Goal: Complete application form: Complete application form

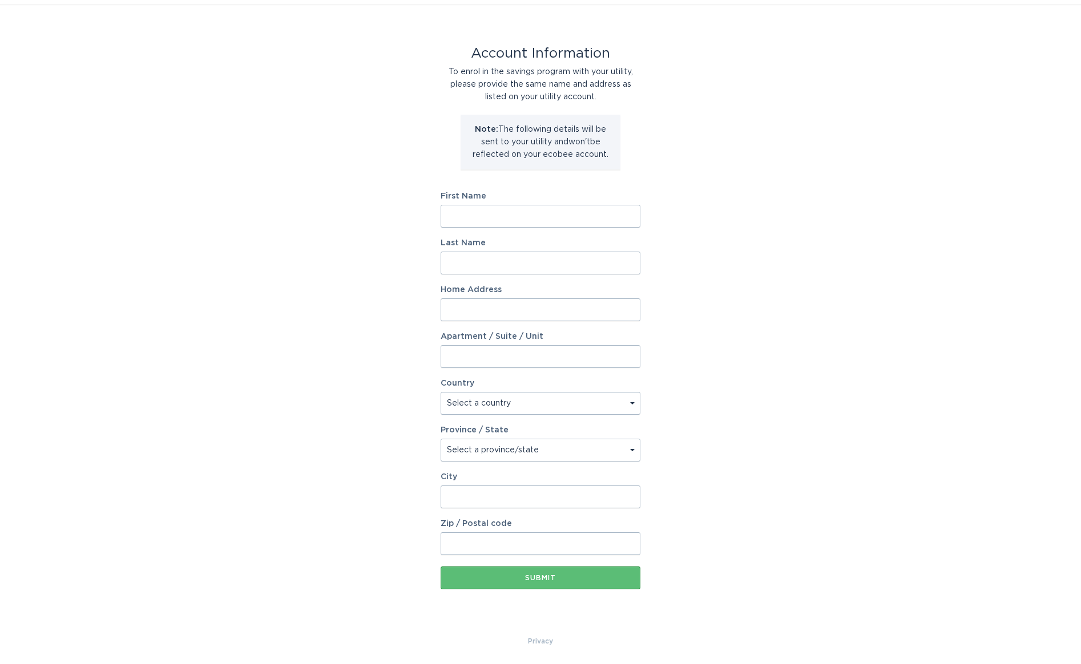
scroll to position [30, 0]
click at [489, 213] on input "First Name" at bounding box center [541, 215] width 200 height 23
type input "Kanzaa"
click at [664, 264] on div "Account Information To enrol in the savings program with your utility, please p…" at bounding box center [540, 319] width 1081 height 631
click at [599, 262] on input "Last Name" at bounding box center [541, 262] width 200 height 23
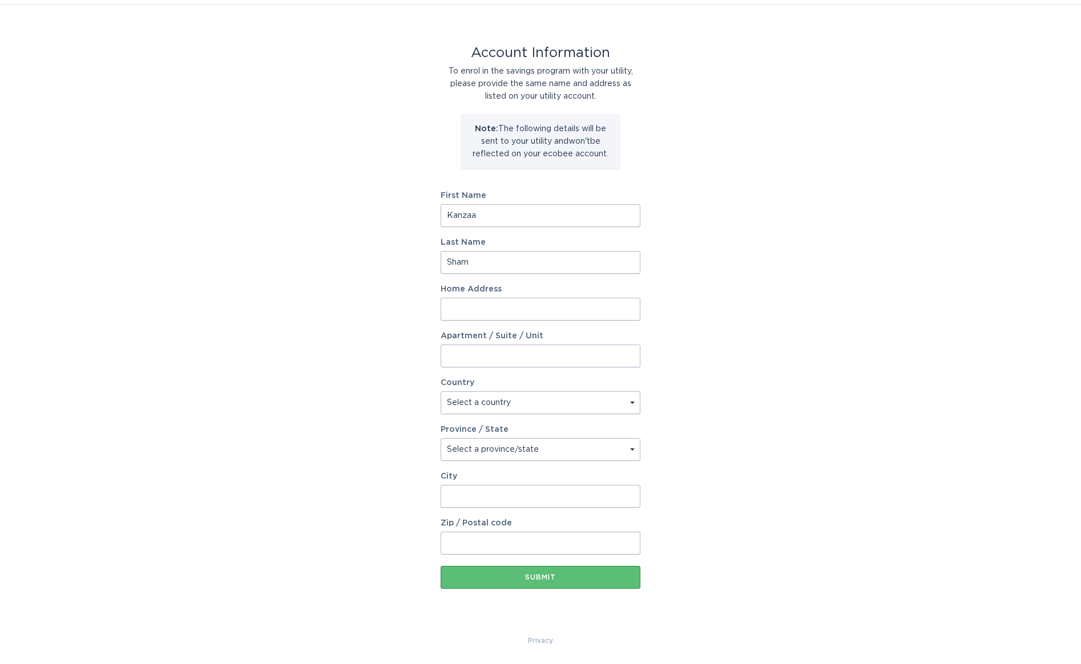
type input "Shams"
type input "[GEOGRAPHIC_DATA]"
select select "CA"
type input "[PERSON_NAME]"
type input "L9E1N2"
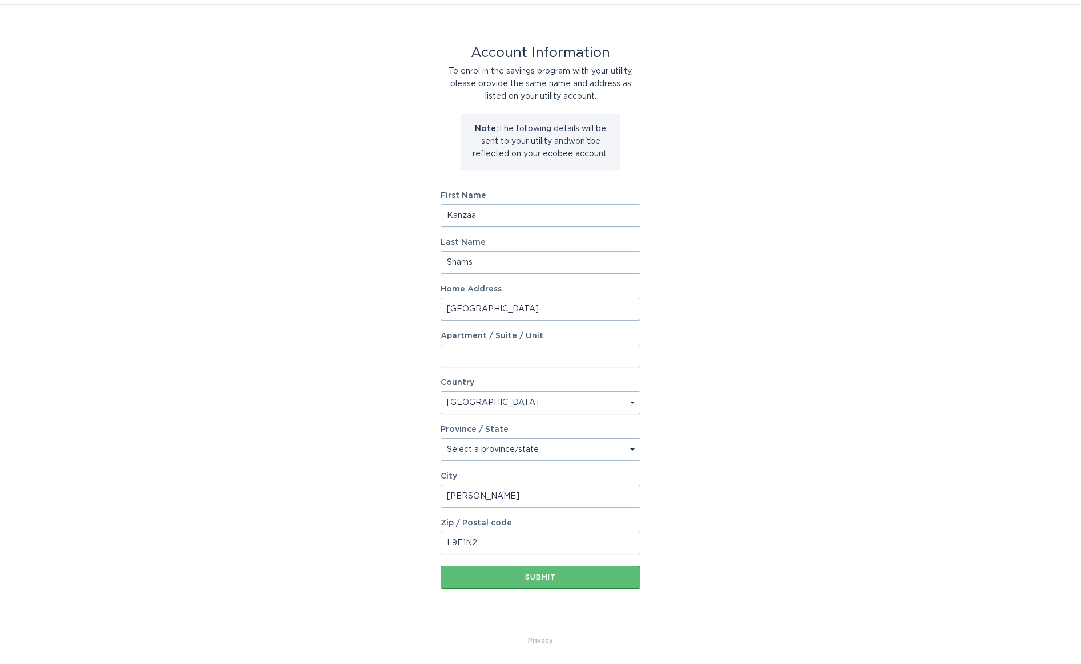
select select "ON"
type input "Shams"
click at [549, 577] on div "Submit" at bounding box center [540, 577] width 188 height 7
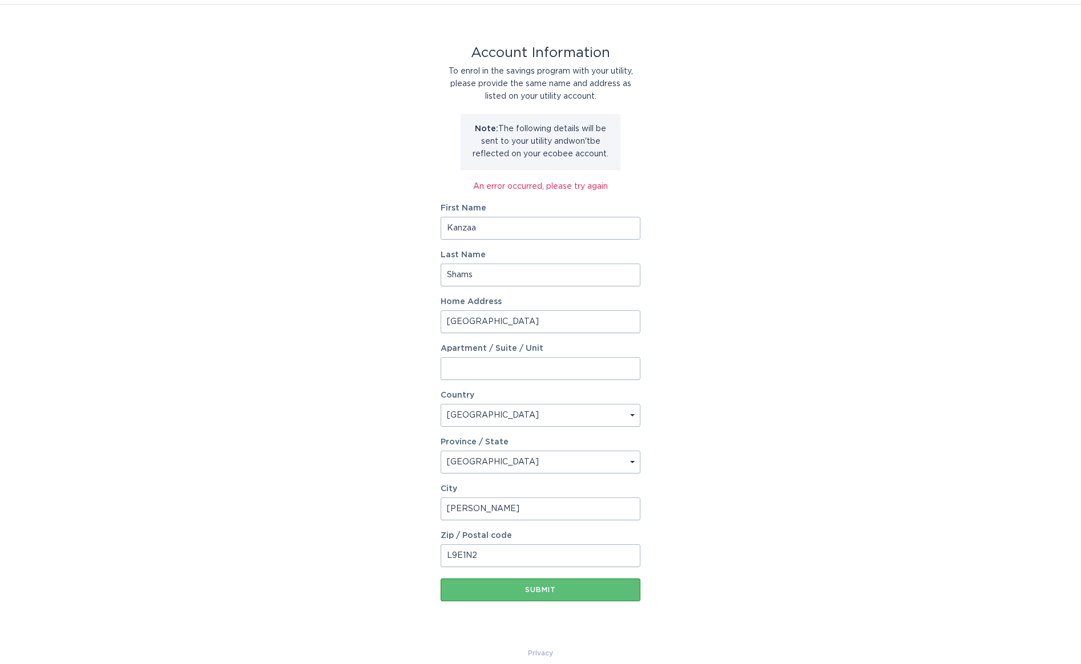
click at [567, 224] on input "Kanzaa" at bounding box center [541, 228] width 200 height 23
type input "Kanza"
click at [716, 365] on div "Account Information To enrol in the savings program with your utility, please p…" at bounding box center [540, 325] width 1081 height 643
click at [555, 594] on button "Submit" at bounding box center [541, 590] width 200 height 23
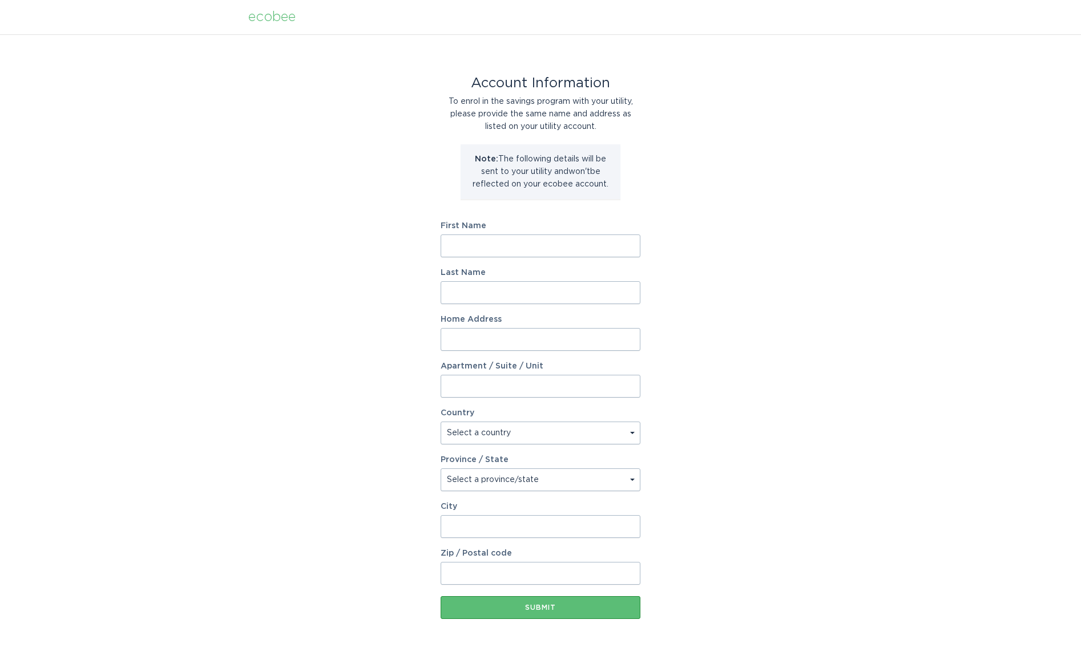
click at [540, 256] on input "First Name" at bounding box center [541, 246] width 200 height 23
type input "Kanza"
type input "Shams"
type input "[GEOGRAPHIC_DATA]"
select select "CA"
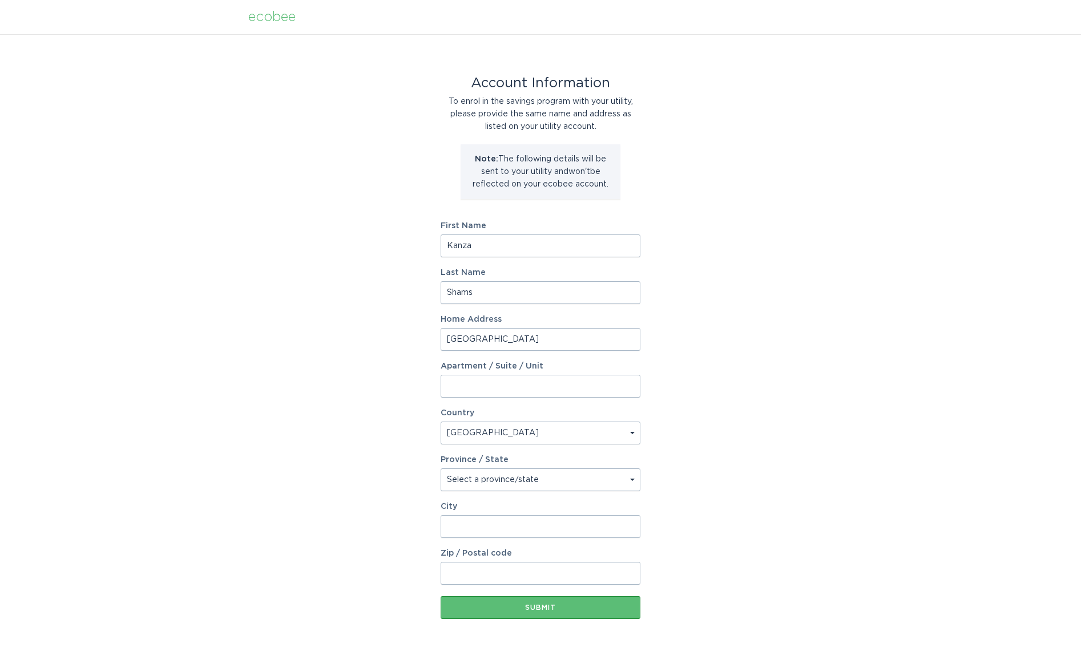
type input "Milton"
type input "L9E1N2"
select select "ON"
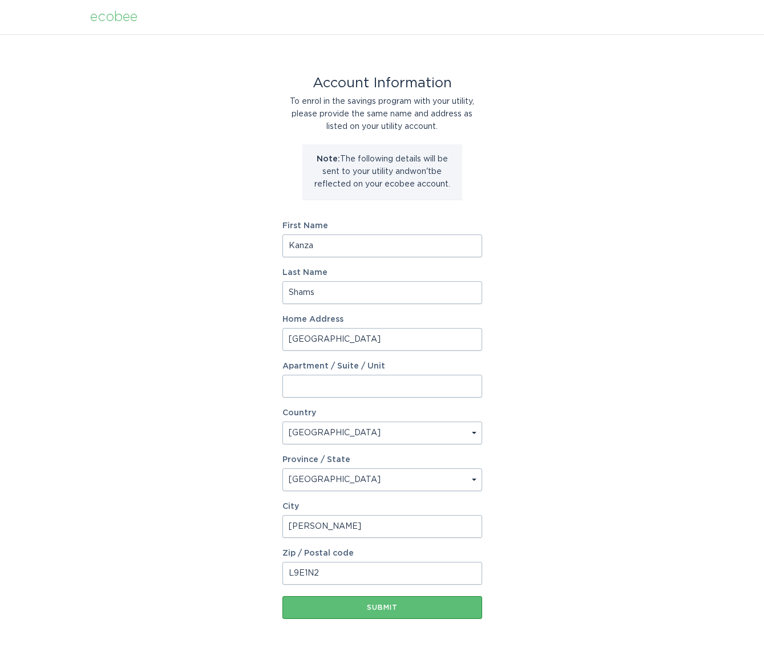
click at [364, 249] on input "Kanza" at bounding box center [383, 246] width 200 height 23
click at [386, 605] on div "Submit" at bounding box center [382, 608] width 188 height 7
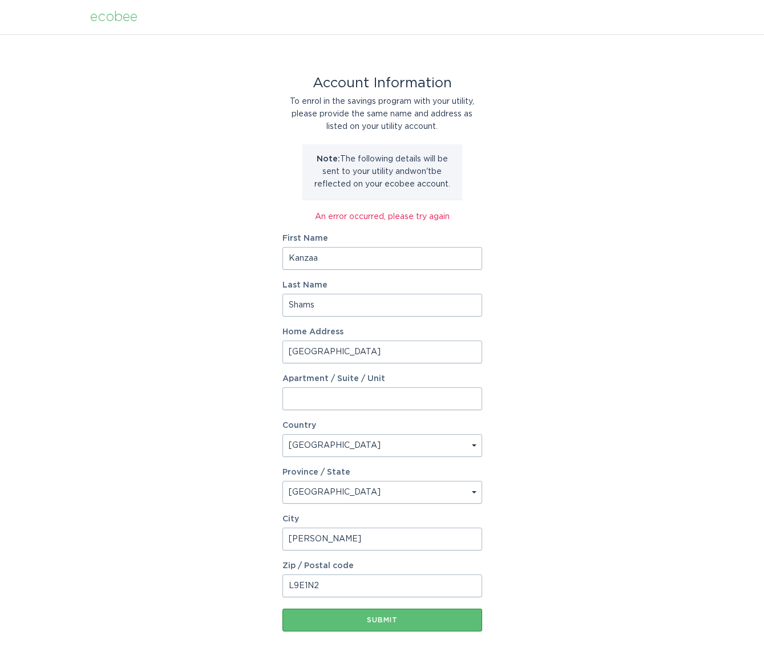
click at [381, 262] on input "Kanzaa" at bounding box center [383, 258] width 200 height 23
type input "Kanza"
click at [632, 256] on div "Account Information To enrol in the savings program with your utility, please p…" at bounding box center [382, 355] width 764 height 643
click at [402, 626] on button "Submit" at bounding box center [383, 620] width 200 height 23
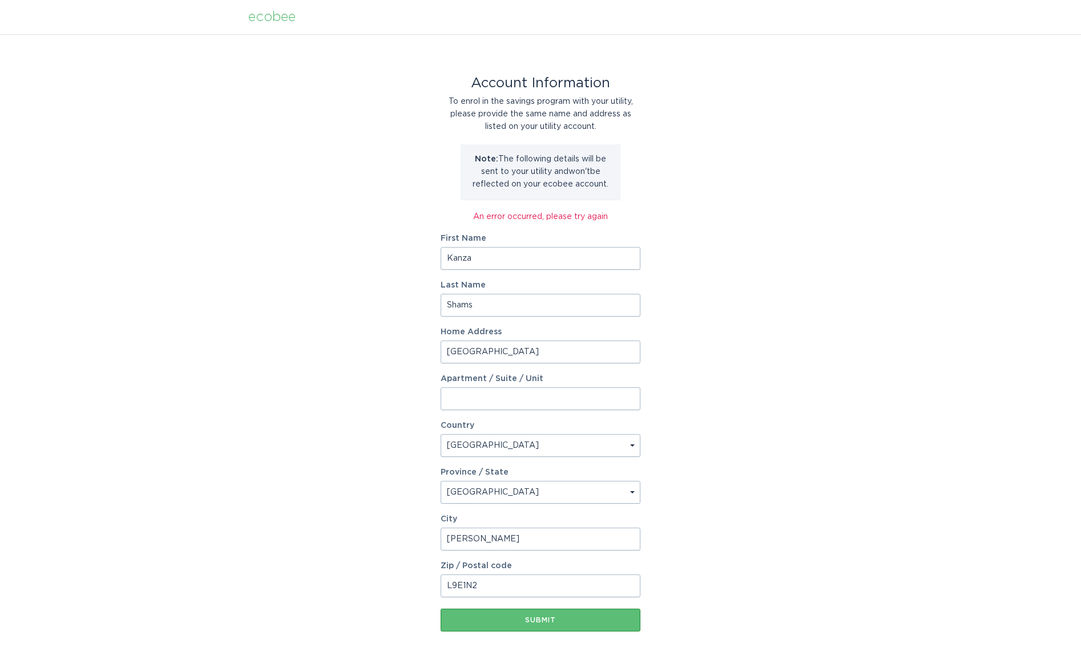
click at [267, 21] on div "ecobee" at bounding box center [271, 17] width 47 height 13
click at [267, 19] on div "ecobee" at bounding box center [271, 17] width 47 height 13
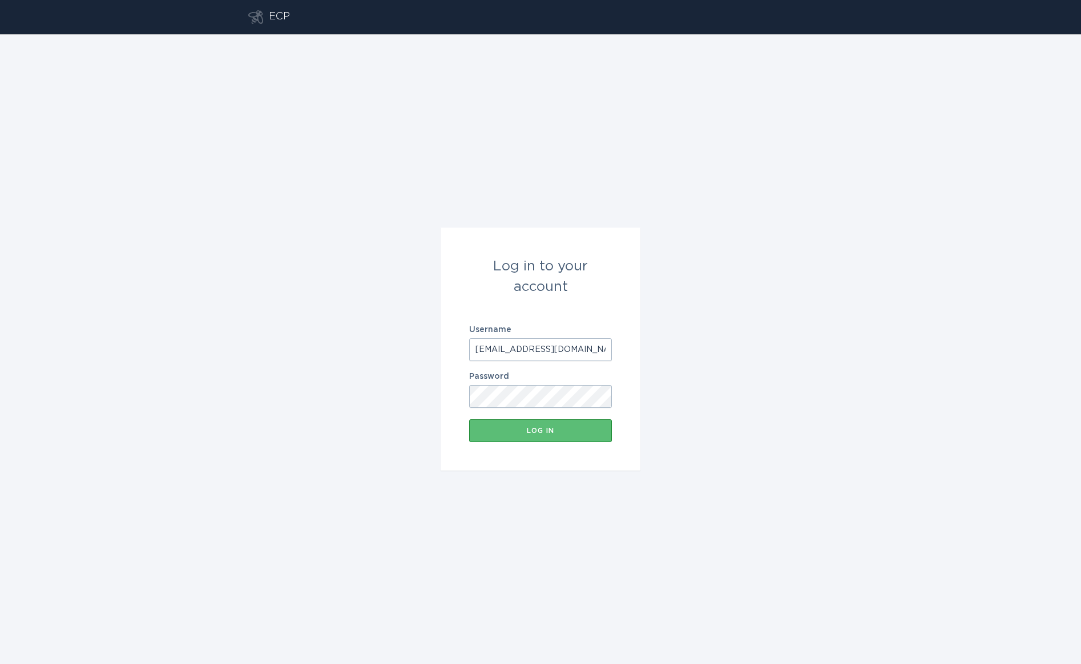
click at [581, 362] on form "Log in to your account Username chrtestutil3@gmail.com Password Log in" at bounding box center [541, 349] width 200 height 243
click at [581, 353] on input "chrtestutil3@gmail.com" at bounding box center [540, 350] width 143 height 23
type input "kanza.s@ecobee.com"
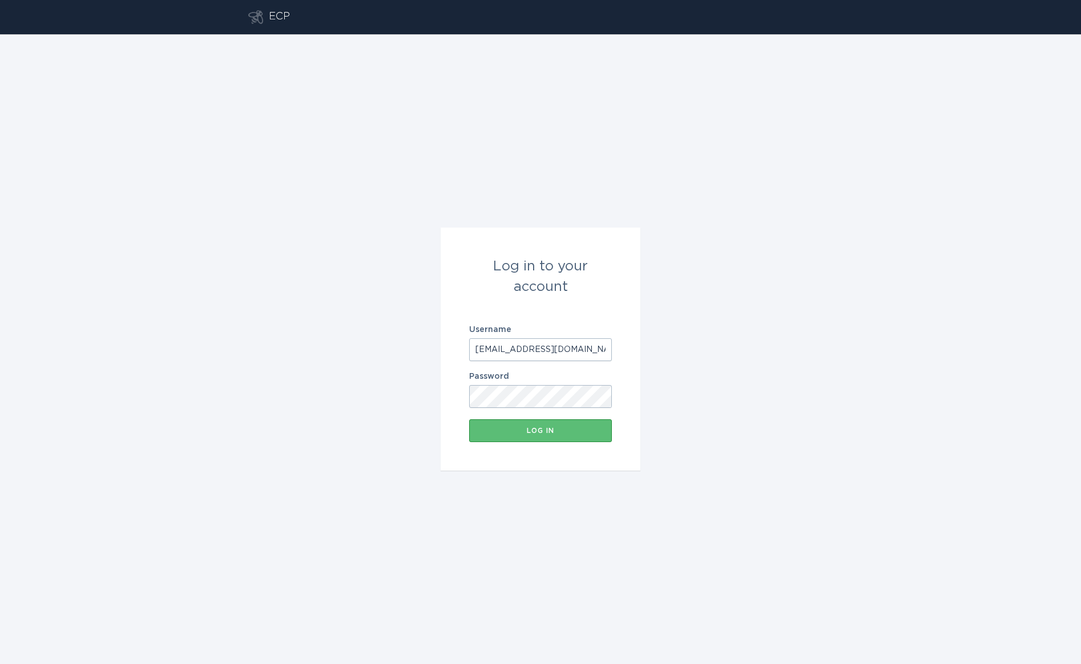
click at [469, 420] on button "Log in" at bounding box center [540, 431] width 143 height 23
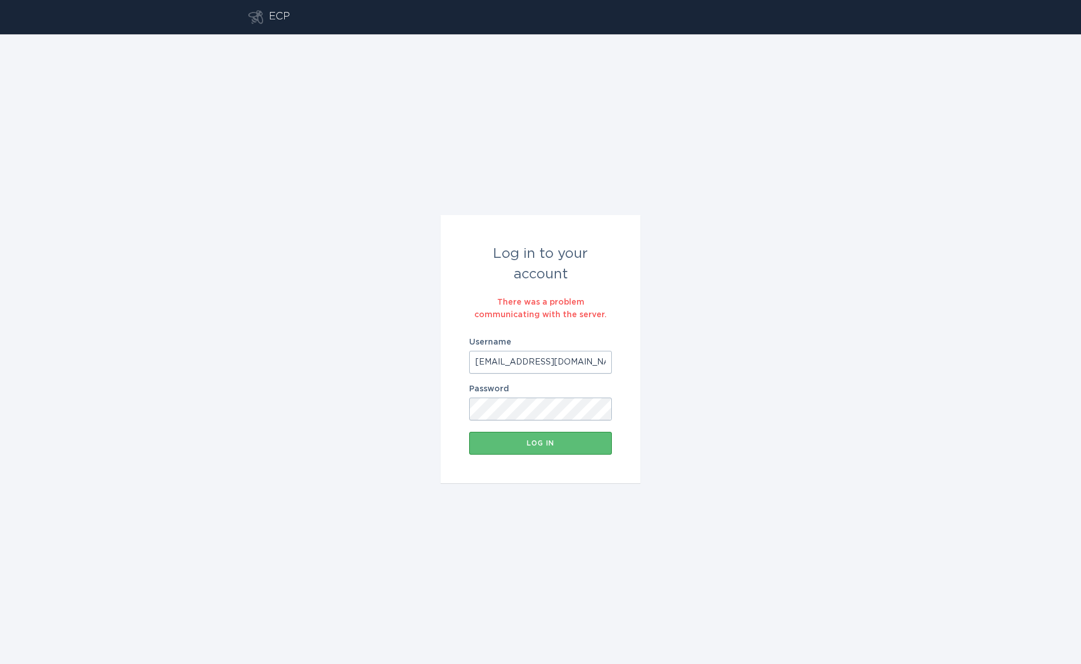
click at [469, 432] on button "Log in" at bounding box center [540, 443] width 143 height 23
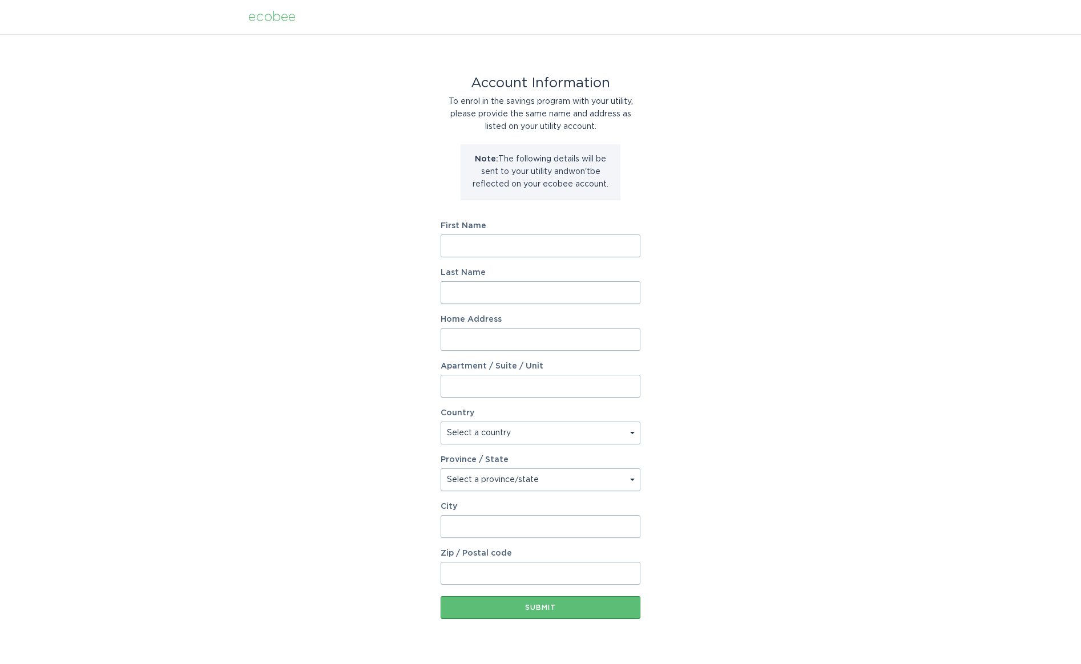
scroll to position [30, 0]
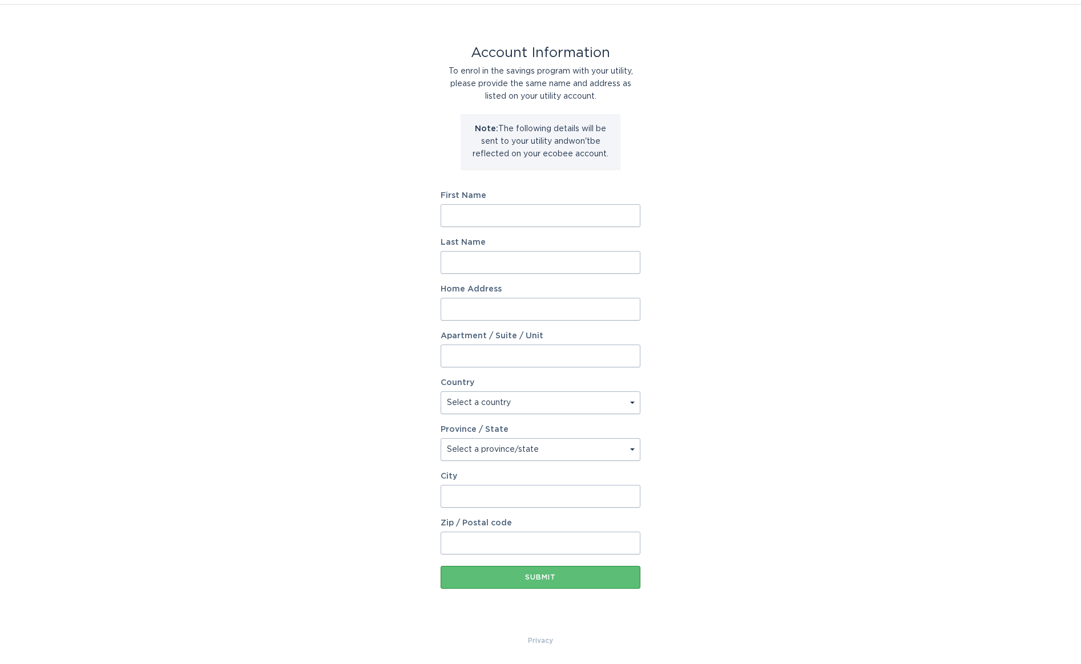
click at [481, 208] on input "First Name" at bounding box center [541, 215] width 200 height 23
type input "Kanza"
type input "Shams"
type input "408 Izumi Gate"
select select "CA"
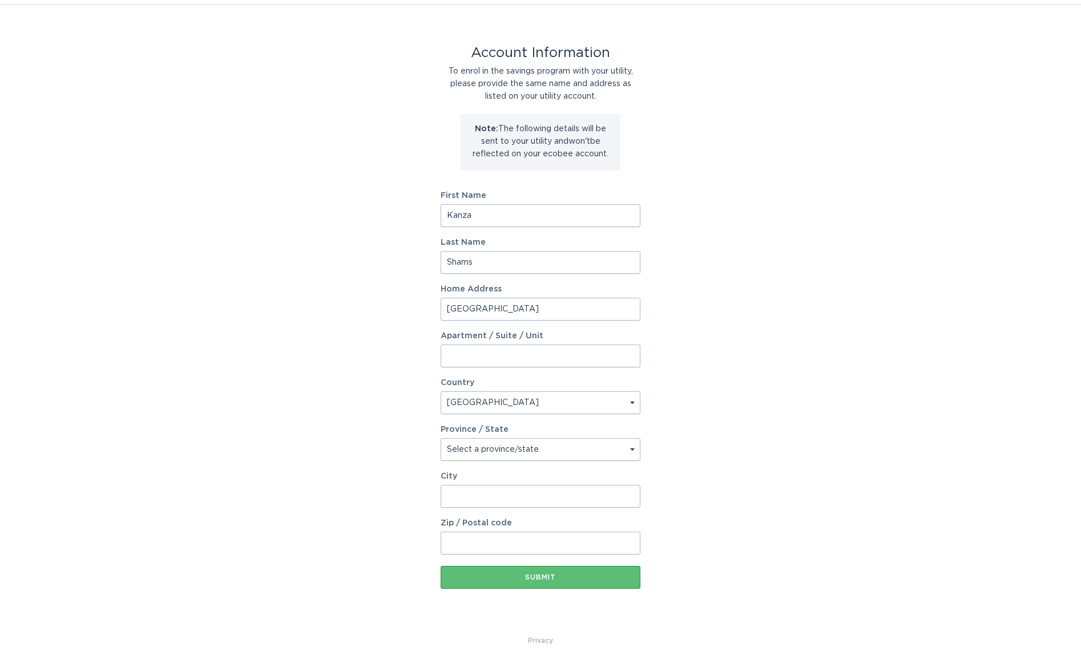
type input "Milton"
type input "L9E1N2"
select select "ON"
type input "Kanzaa"
click at [699, 269] on div "Account Information To enrol in the savings program with your utility, please p…" at bounding box center [540, 319] width 1081 height 631
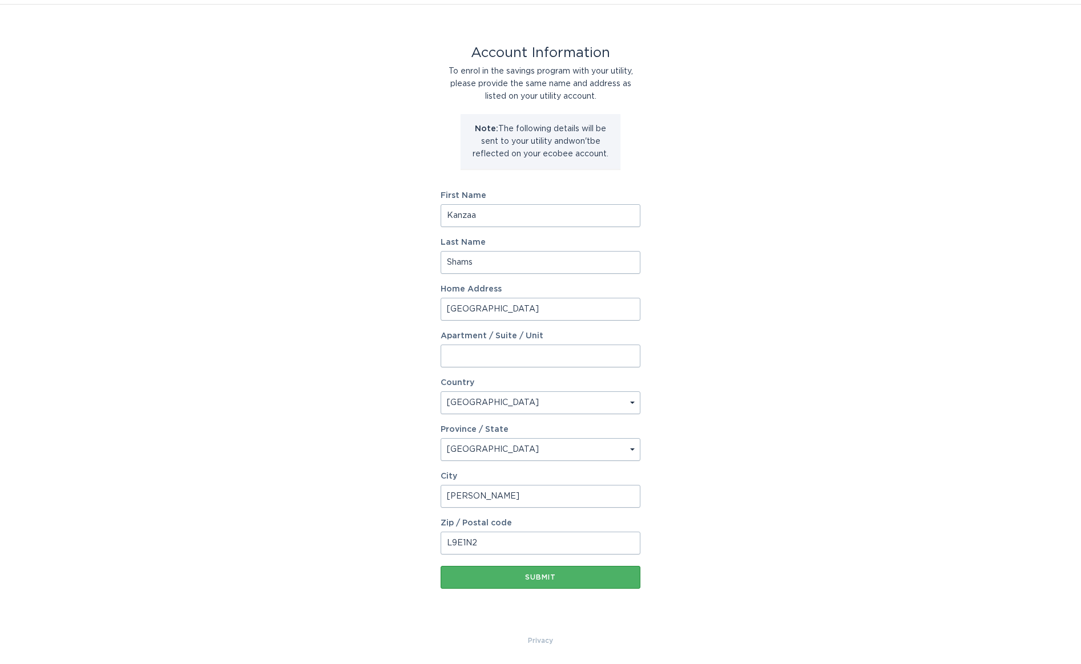
click at [487, 567] on button "Submit" at bounding box center [541, 577] width 200 height 23
